Goal: Navigation & Orientation: Go to known website

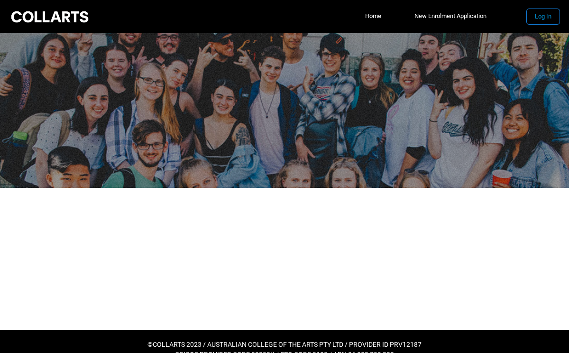
click at [537, 23] on button "Log In" at bounding box center [543, 16] width 33 height 15
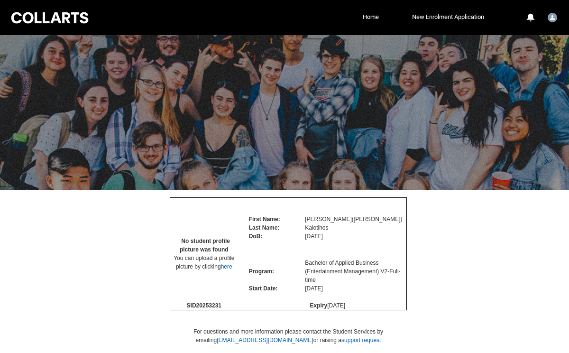
click at [75, 18] on div at bounding box center [49, 17] width 81 height 15
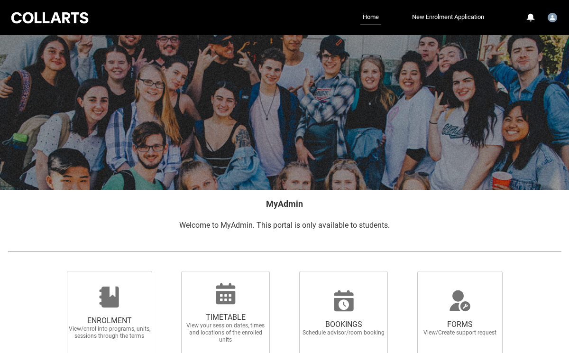
scroll to position [161, 0]
